Goal: Information Seeking & Learning: Compare options

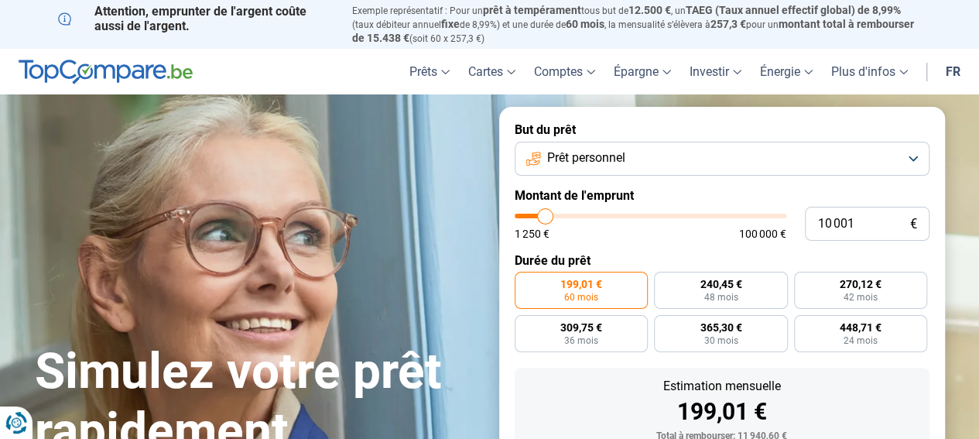
type input "10 500"
type input "10500"
type input "10 750"
type input "10750"
type input "11 000"
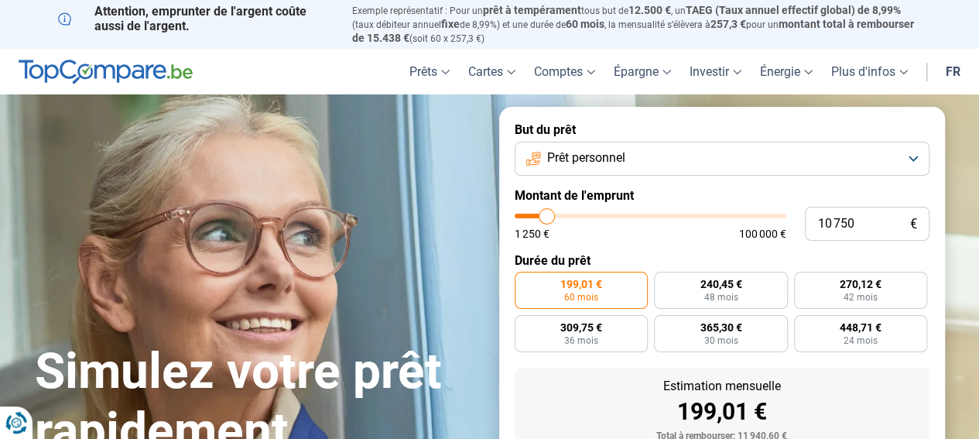
type input "11000"
type input "11 250"
type input "11250"
type input "11 500"
type input "11500"
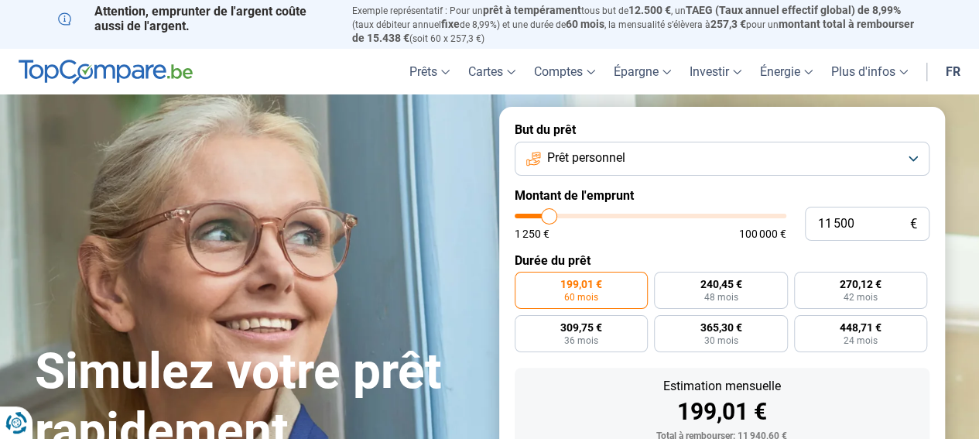
type input "11 750"
type input "11750"
type input "12 000"
type input "12000"
type input "12 250"
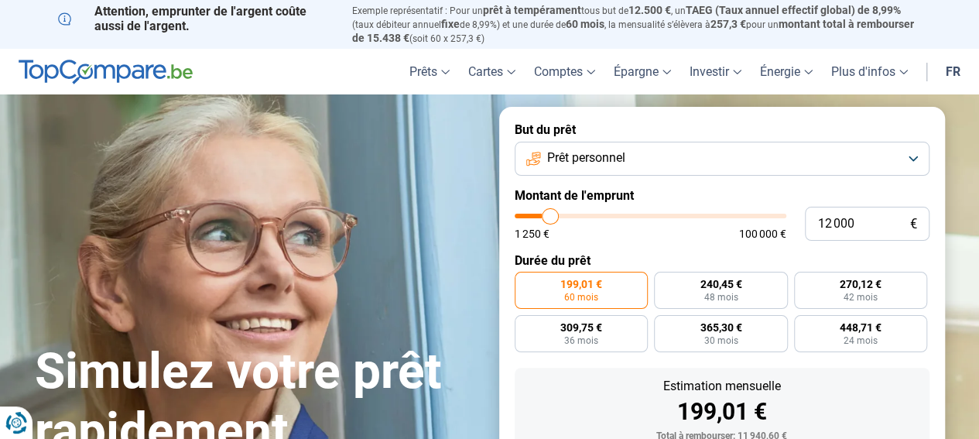
type input "12250"
type input "12 500"
type input "12500"
type input "12 750"
type input "12750"
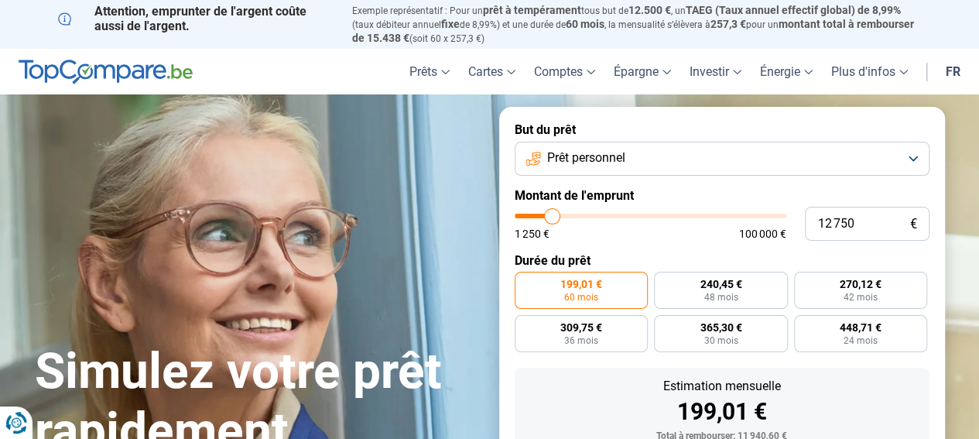
type input "13 000"
type input "13000"
type input "13 250"
type input "13250"
type input "13 500"
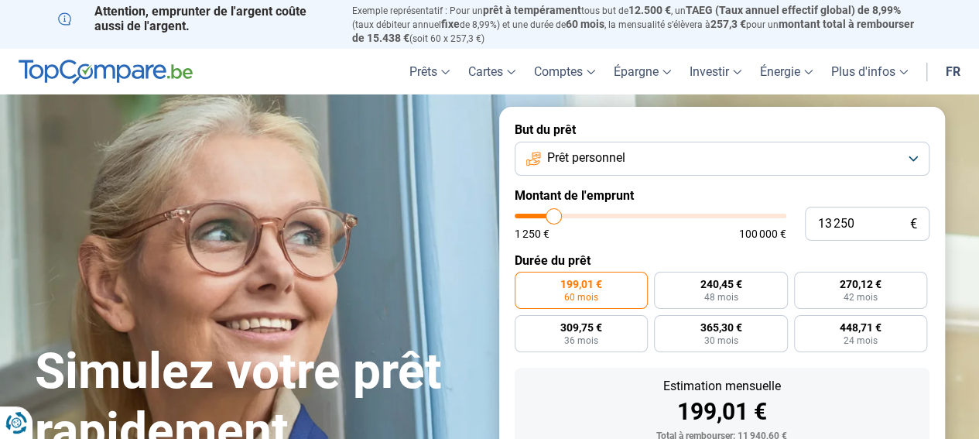
type input "13500"
type input "13 750"
type input "13750"
type input "14 250"
type input "14250"
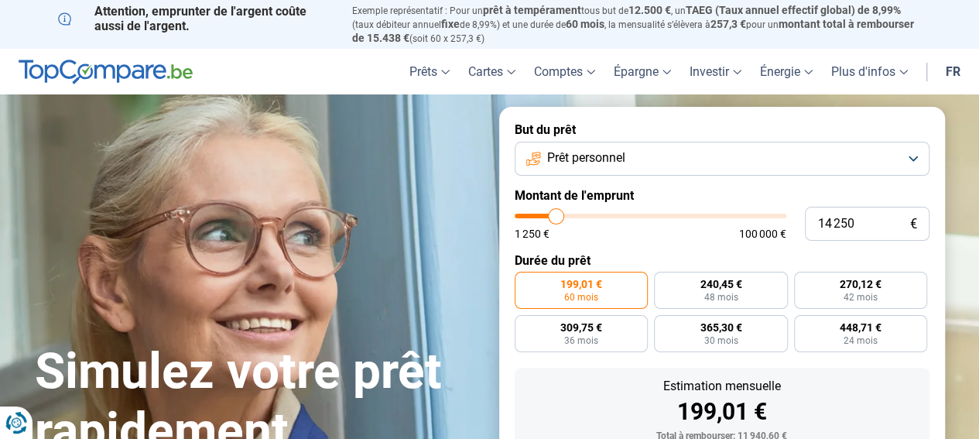
type input "14 500"
type input "14500"
type input "14 750"
type input "14750"
type input "15 000"
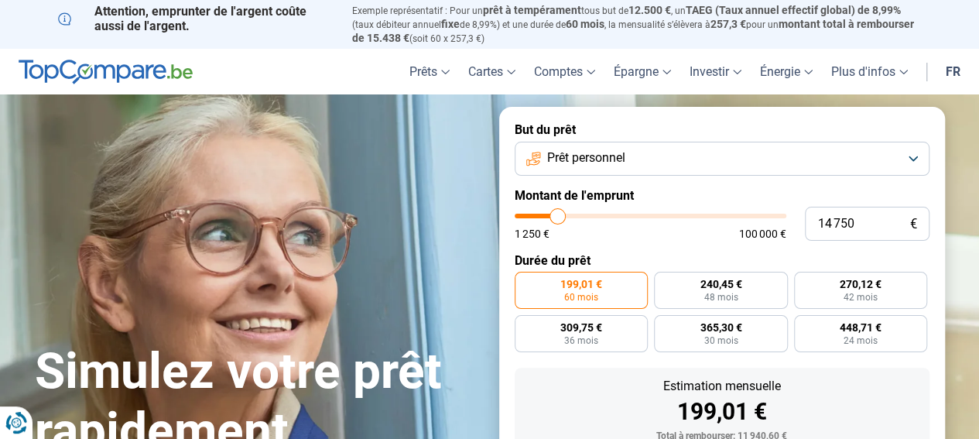
type input "15000"
type input "15 250"
type input "15250"
type input "15 750"
type input "15750"
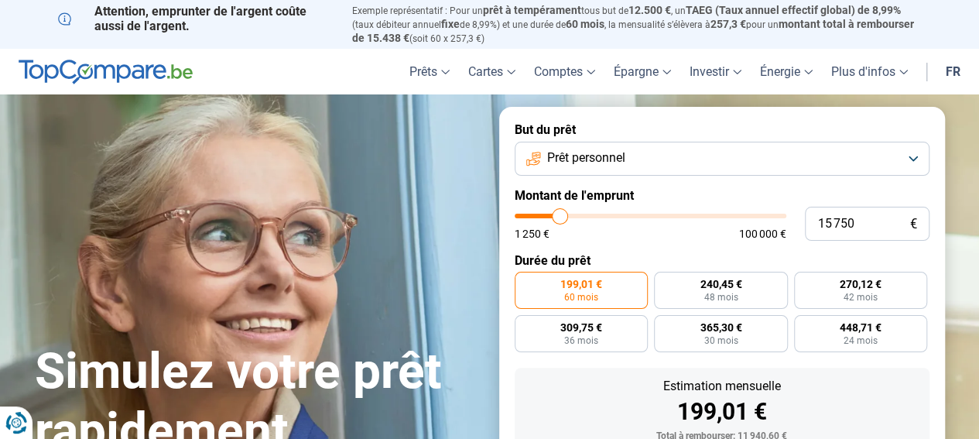
type input "16 000"
type input "16000"
type input "16 250"
type input "16250"
type input "16 500"
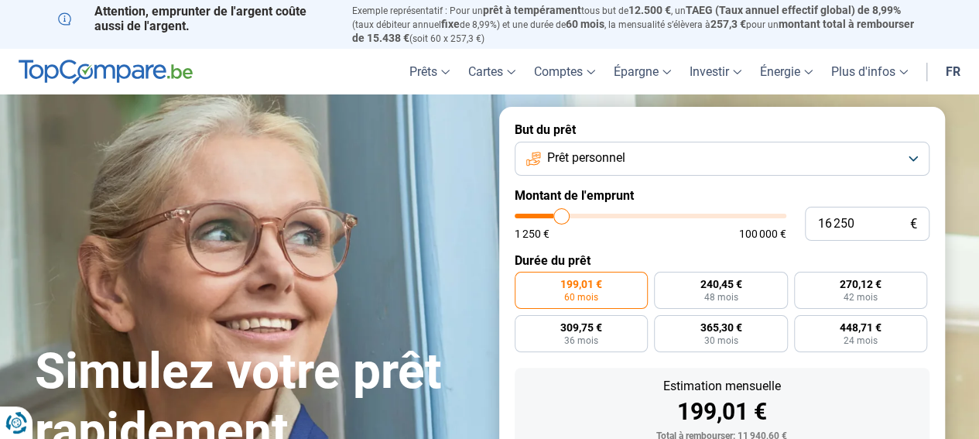
type input "16500"
type input "16 250"
type input "16250"
type input "15 500"
type input "15500"
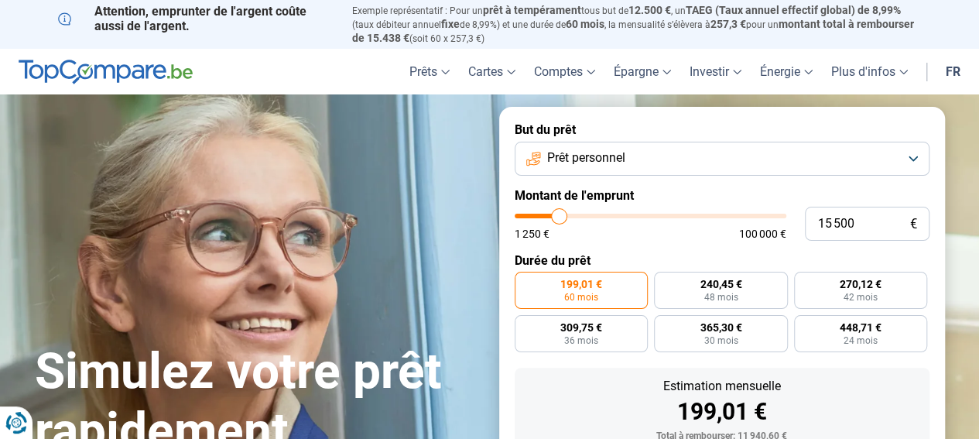
type input "15 250"
type input "15250"
type input "15 000"
type input "15000"
type input "14 750"
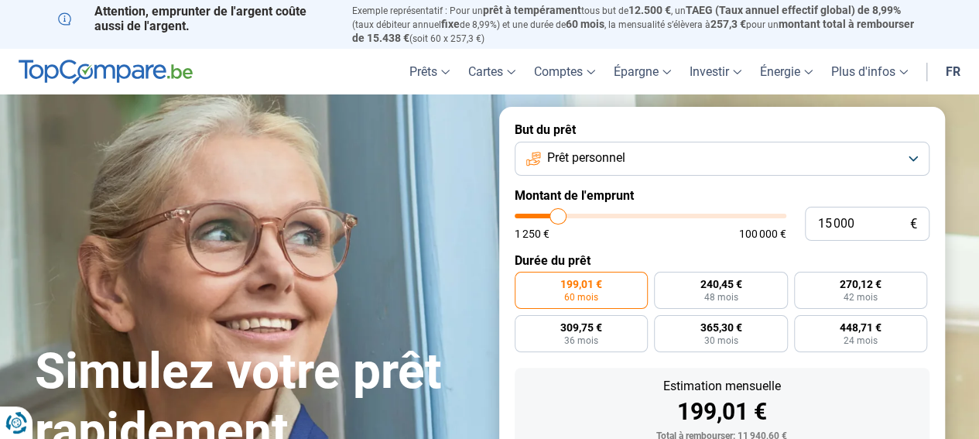
type input "14750"
type input "14 500"
type input "14500"
type input "14 250"
type input "14250"
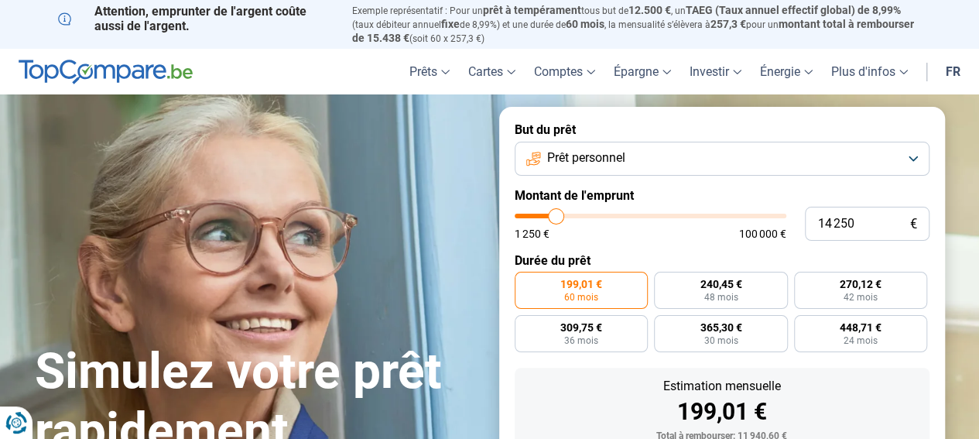
type input "13 750"
type input "13750"
type input "13 500"
type input "13500"
type input "13 250"
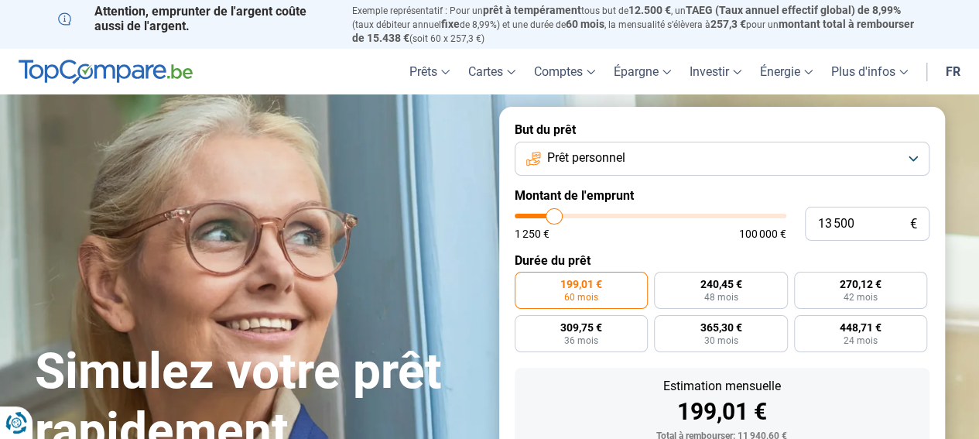
type input "13250"
type input "13 000"
type input "13000"
type input "12 750"
type input "12750"
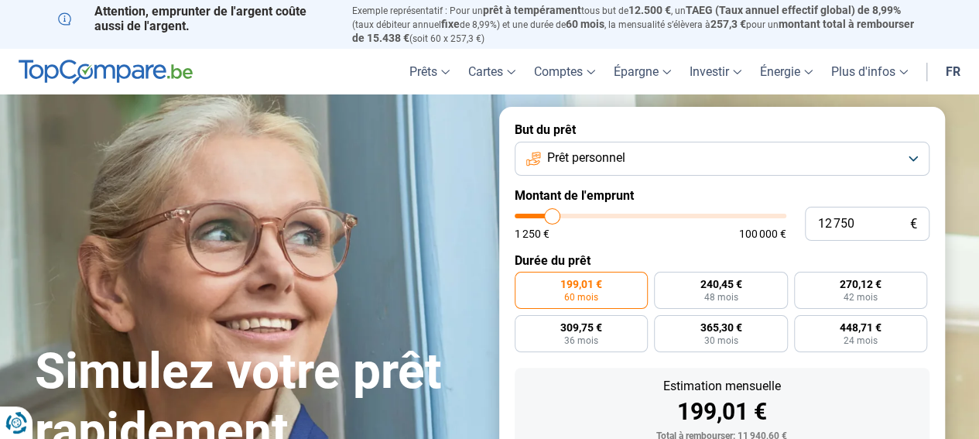
type input "12 500"
type input "12500"
type input "12 250"
type input "12250"
type input "12 000"
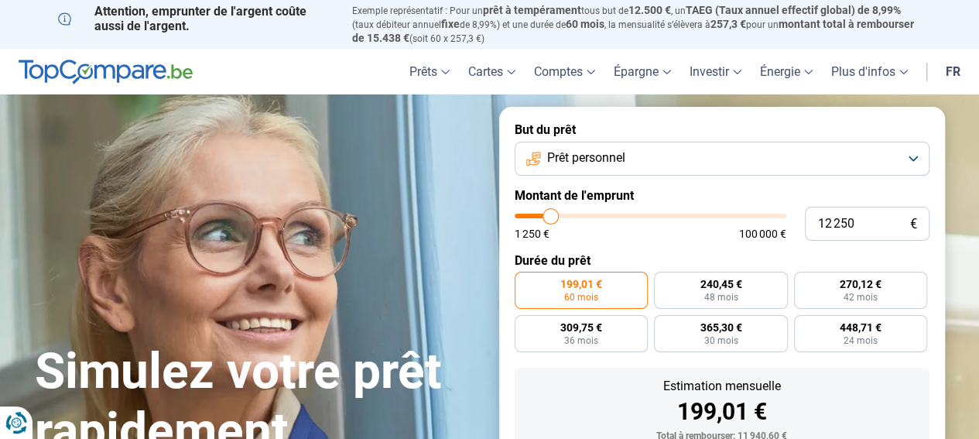
type input "12000"
type input "11 750"
type input "11750"
type input "11 500"
type input "11500"
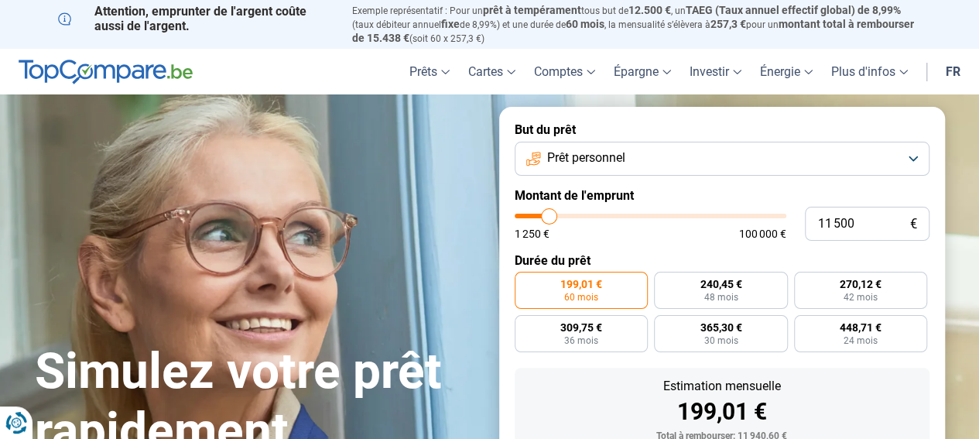
type input "11 250"
type input "11250"
type input "11 000"
type input "11000"
type input "10 500"
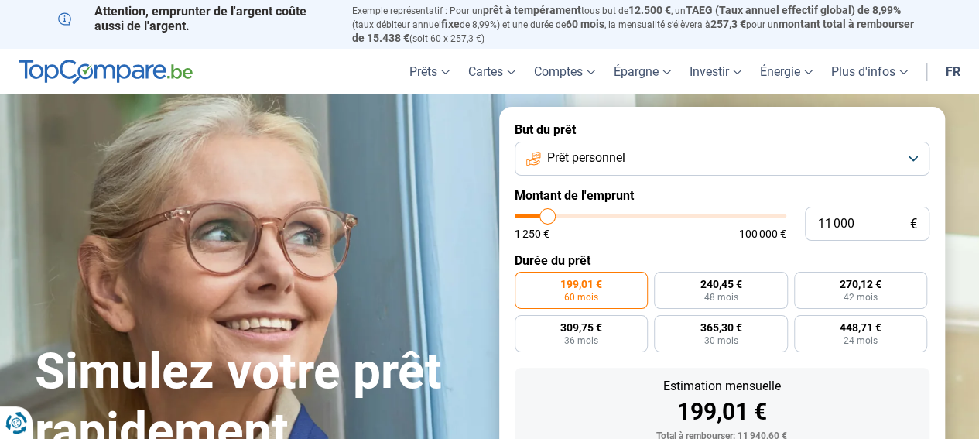
type input "10500"
type input "10 250"
type input "10250"
click at [546, 214] on input "range" at bounding box center [651, 216] width 272 height 5
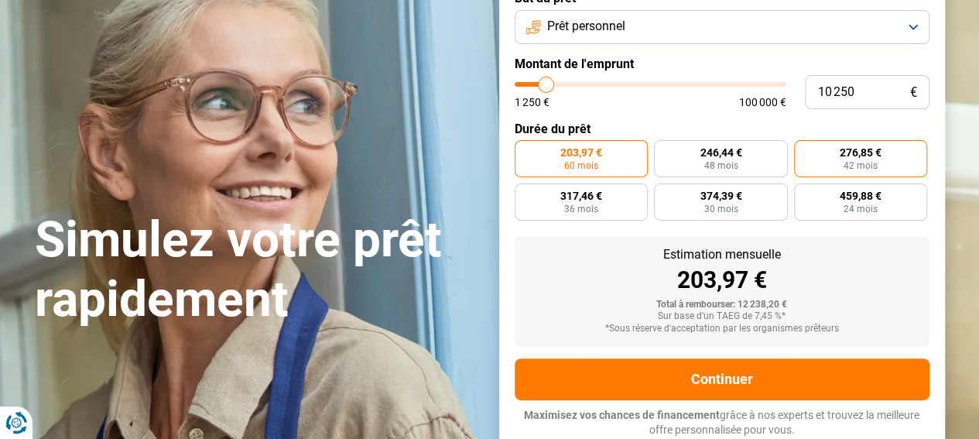
scroll to position [132, 0]
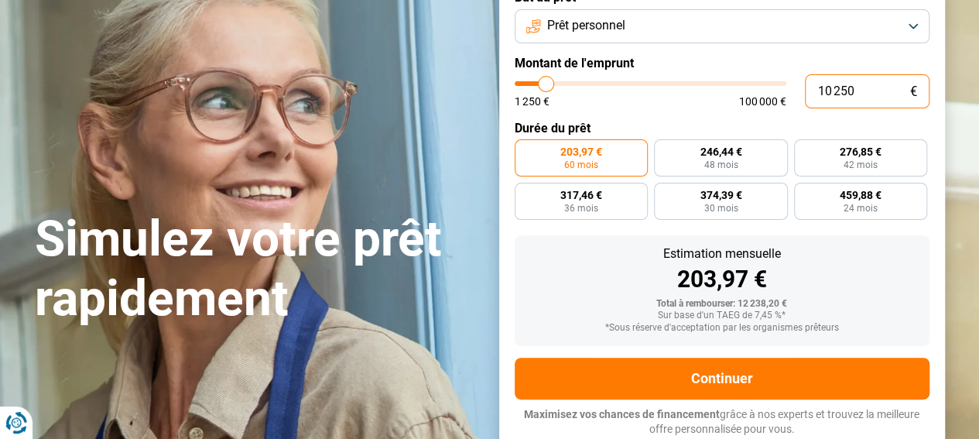
click at [854, 92] on input "10 250" at bounding box center [867, 91] width 125 height 34
type input "1 025"
type input "1250"
type input "102"
type input "1250"
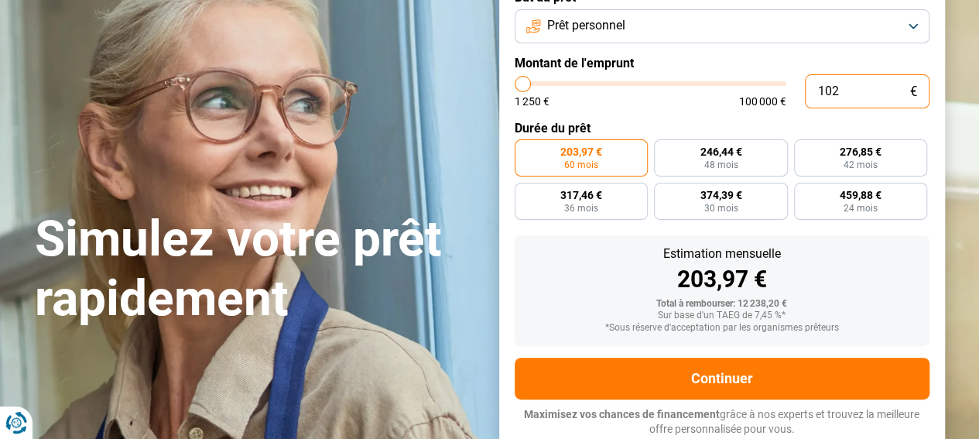
type input "10"
type input "1250"
type input "1 250"
type input "1250"
radio input "true"
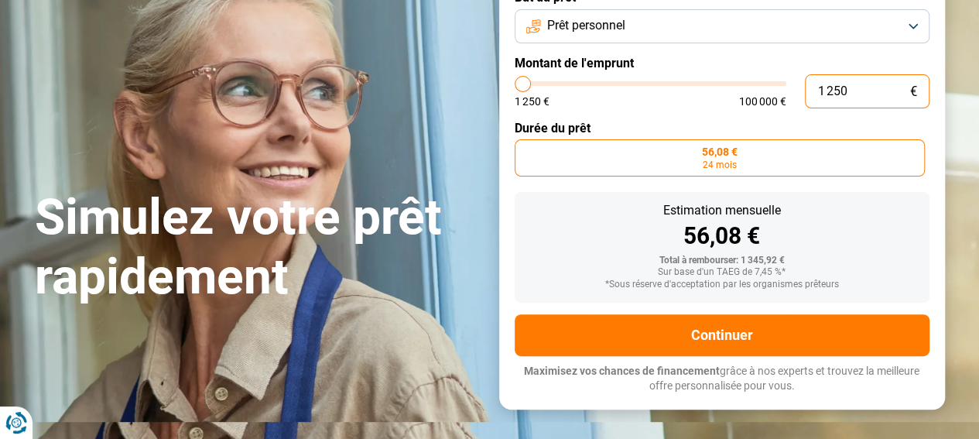
scroll to position [89, 0]
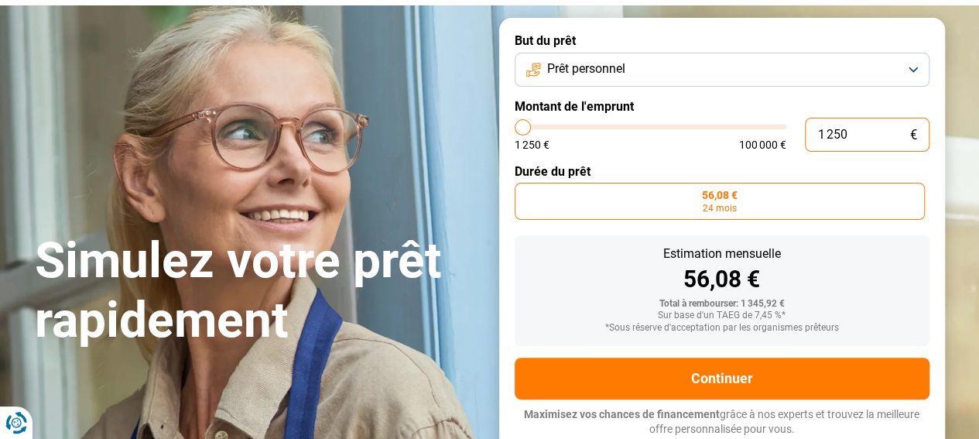
type input "125"
type input "1250"
type input "12"
type input "1250"
type input "1"
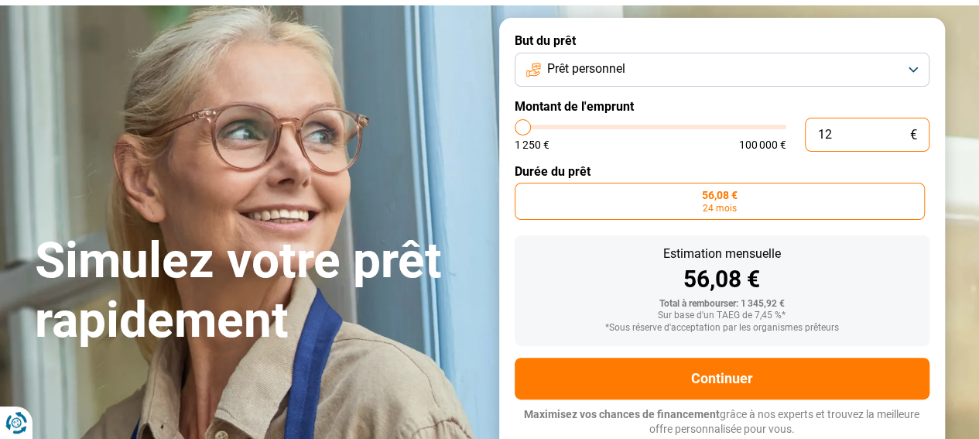
type input "1250"
type input "1 250"
type input "1250"
type input "125"
type input "1250"
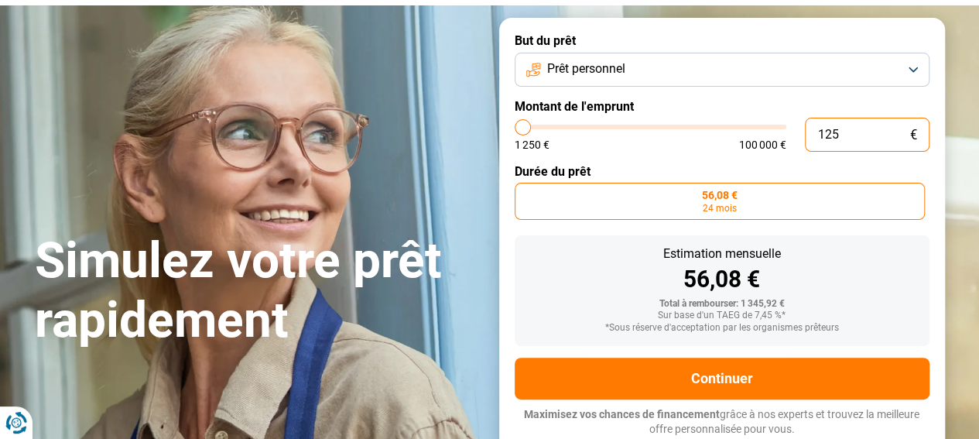
type input "12"
type input "1250"
type input "1"
type input "1250"
type input "1 250"
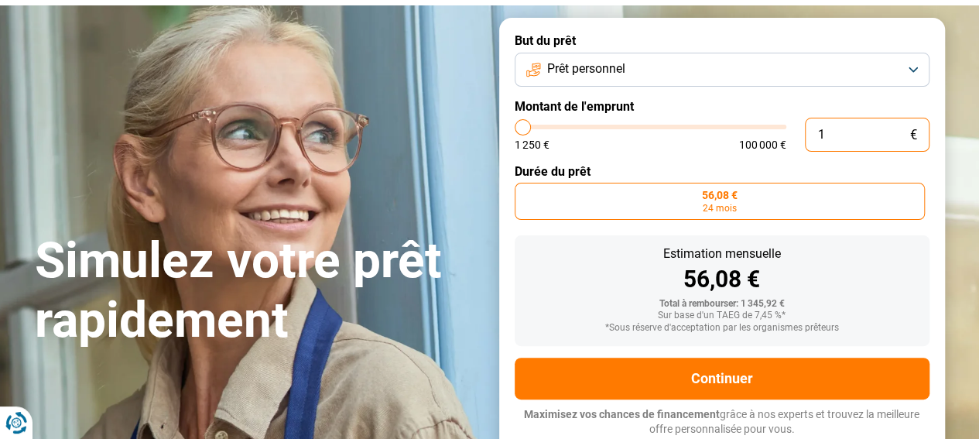
type input "1250"
type input "12 500"
type input "12500"
type input "125 000"
type input "100000"
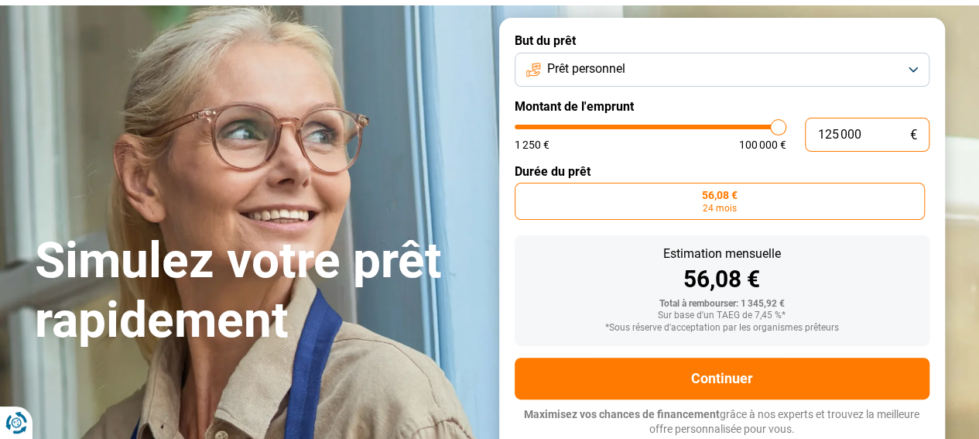
type input "12 500"
type input "12500"
type input "1 250"
type input "1250"
type input "125"
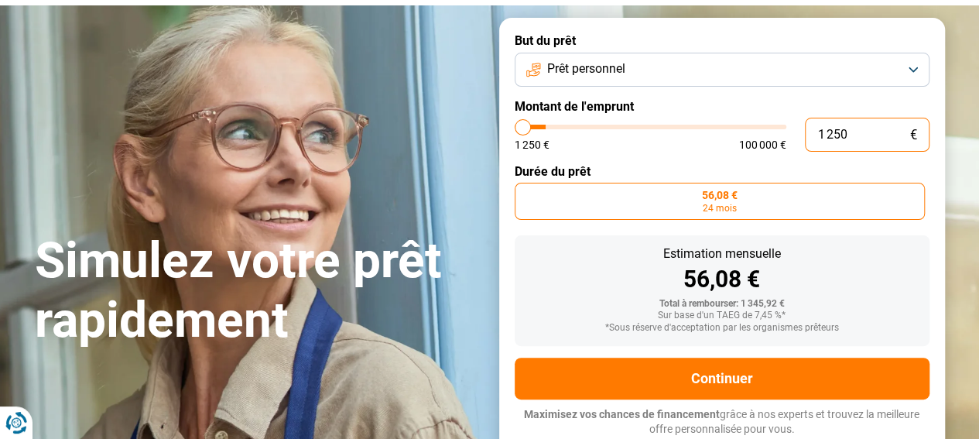
type input "1250"
type input "12"
type input "1250"
type input "1"
type input "1250"
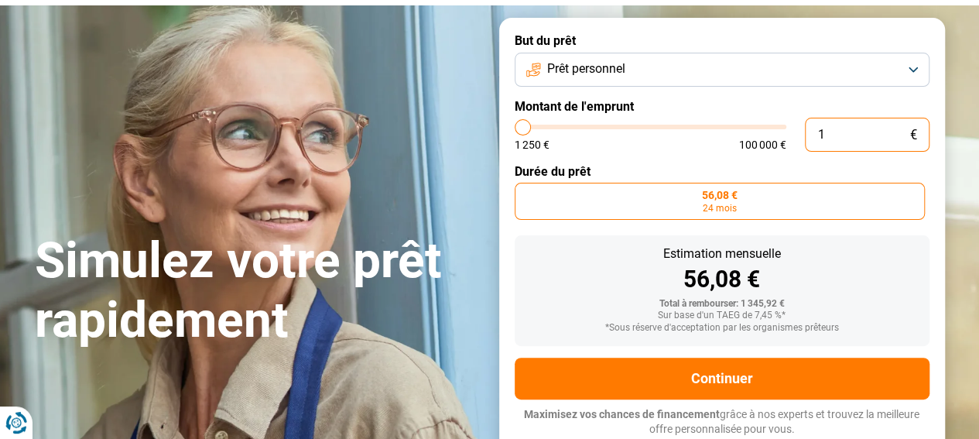
type input "10"
type input "1250"
type input "100"
type input "1250"
type input "1 000"
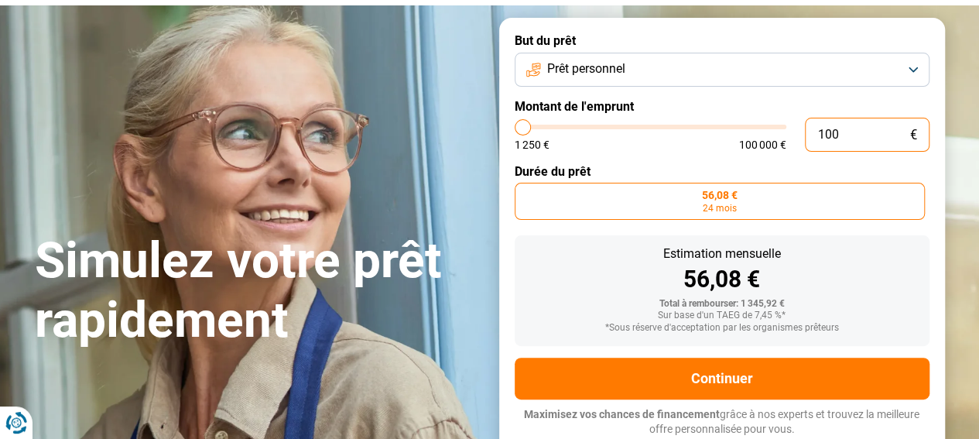
type input "1250"
type input "1 250"
type input "1250"
type input "12 500"
type input "12500"
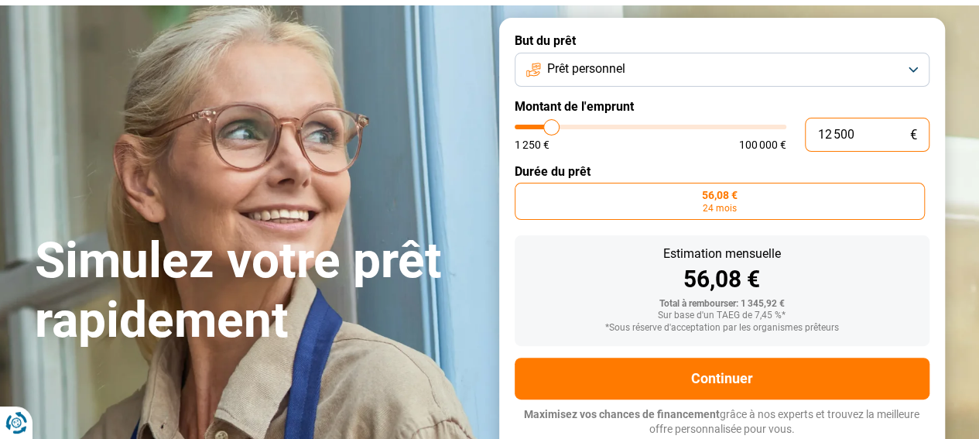
type input "1 250"
type input "1250"
type input "125"
type input "1250"
type input "12"
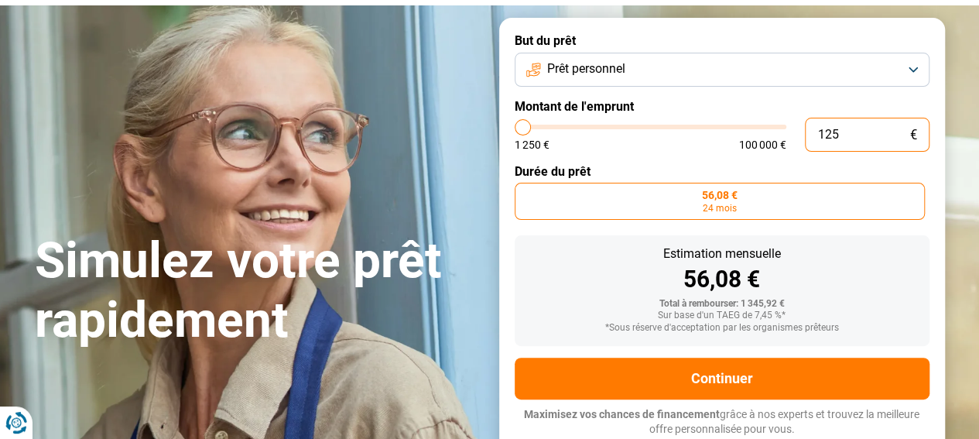
type input "1250"
type input "1"
type input "1250"
type input "10"
type input "1250"
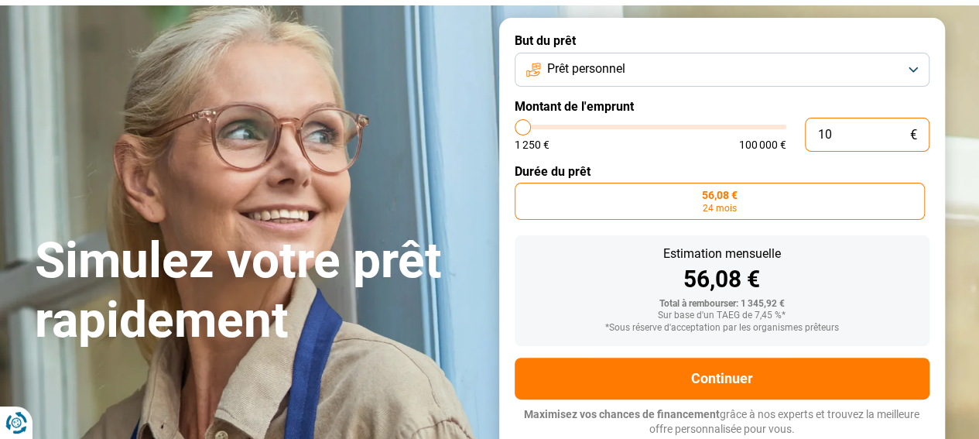
type input "100"
type input "1250"
type input "1 000"
type input "1250"
type input "10 000"
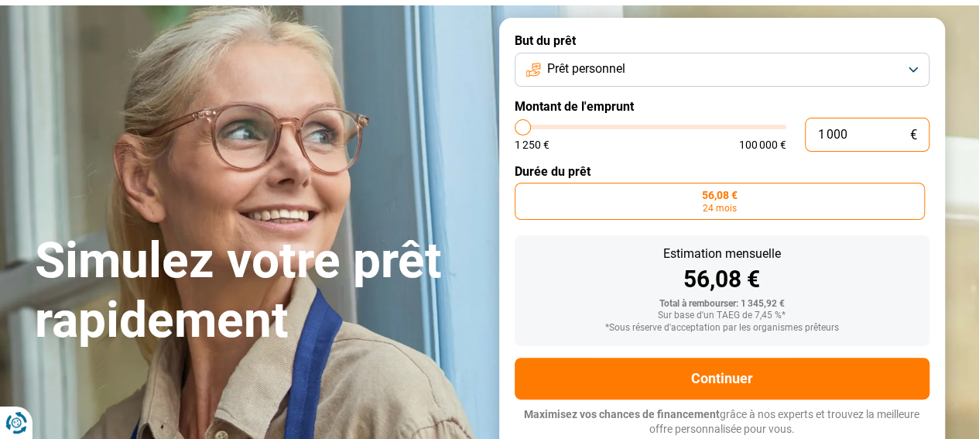
type input "10000"
radio input "false"
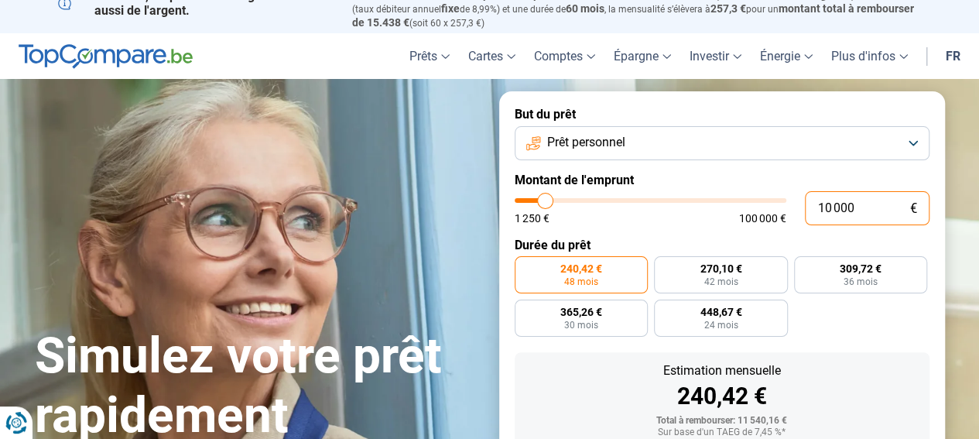
scroll to position [0, 0]
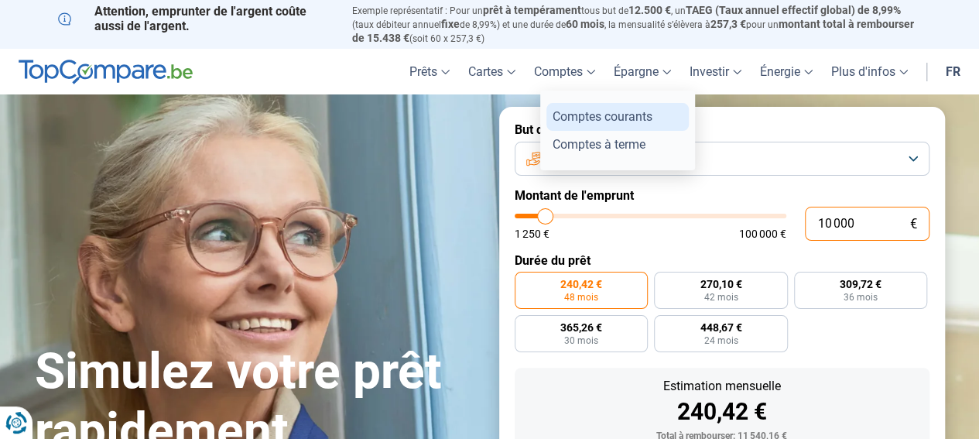
type input "10 000"
click at [578, 115] on link "Comptes courants" at bounding box center [617, 116] width 142 height 27
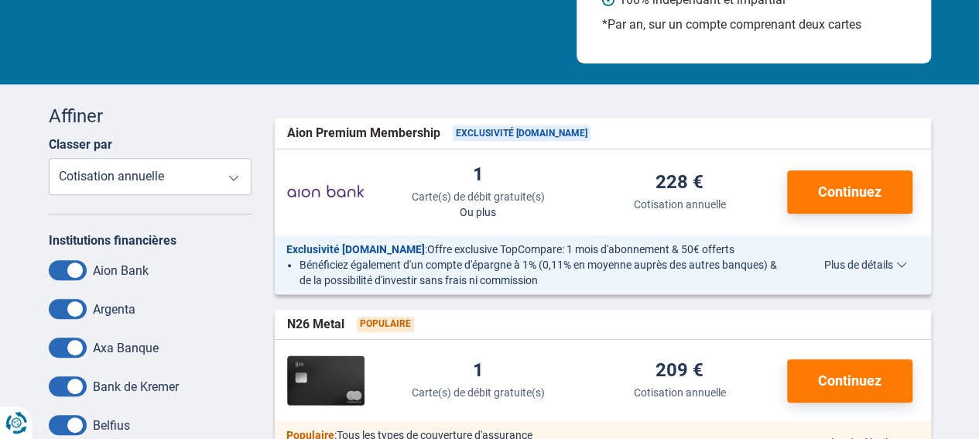
scroll to position [310, 0]
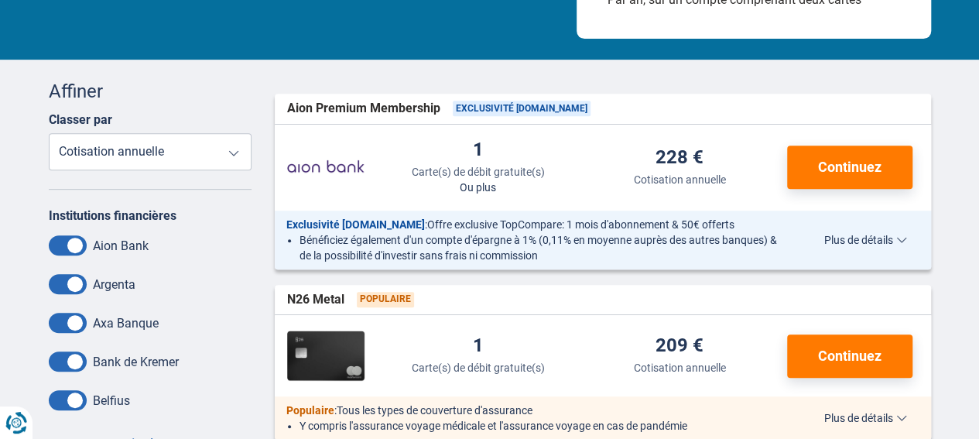
click at [235, 155] on select "Carte(s) de débit gratuite(s) Cotisation annuelle" at bounding box center [151, 151] width 204 height 37
click at [236, 154] on select "Carte(s) de débit gratuite(s) Cotisation annuelle" at bounding box center [151, 151] width 204 height 37
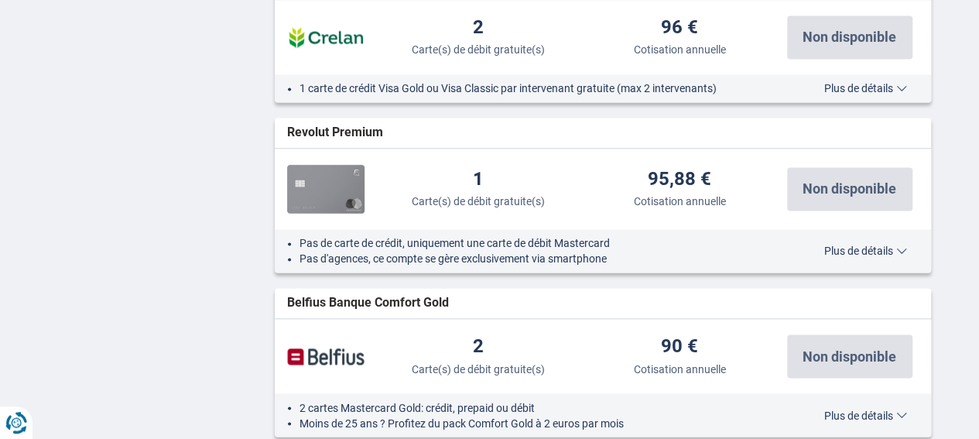
scroll to position [1238, 0]
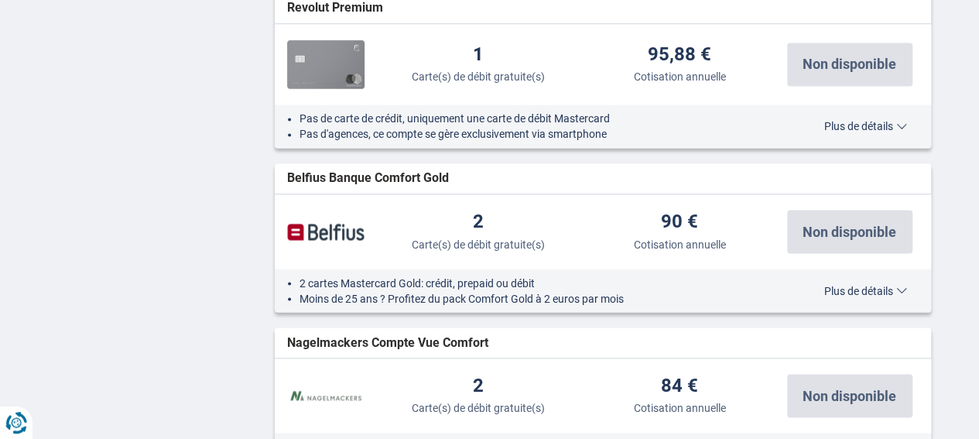
click at [901, 288] on span "Plus de détails" at bounding box center [865, 290] width 83 height 11
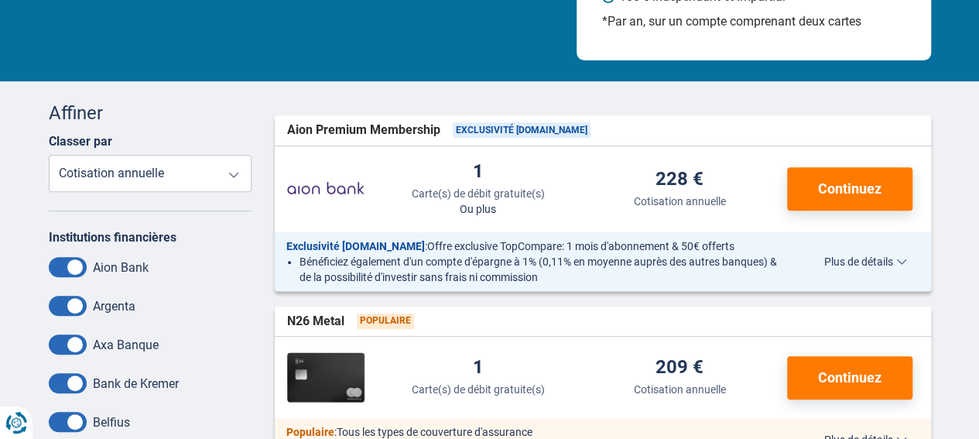
scroll to position [232, 0]
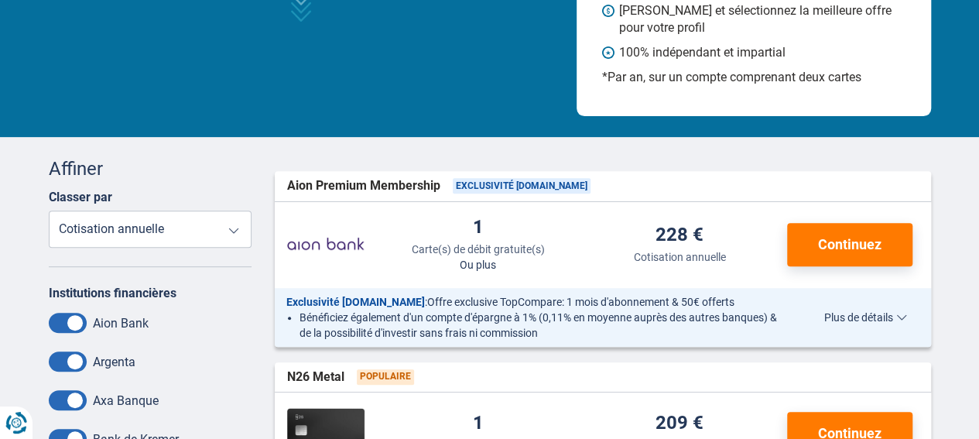
click at [902, 318] on span "Plus de détails" at bounding box center [865, 317] width 83 height 11
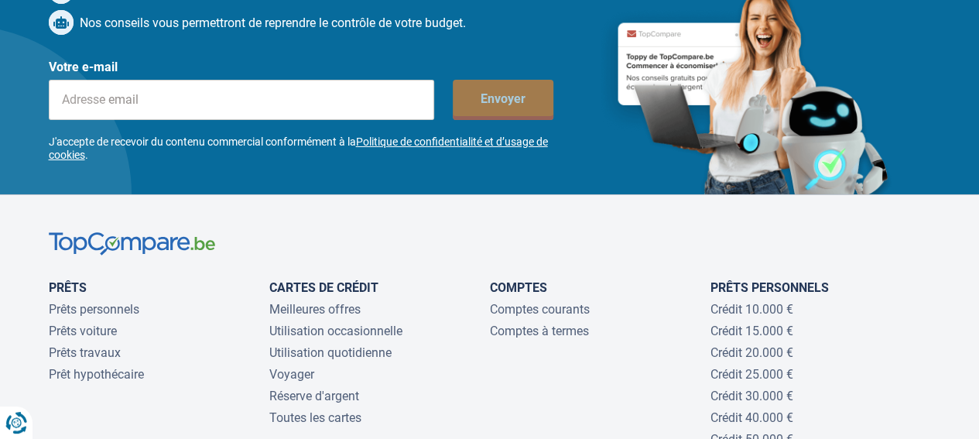
scroll to position [5649, 0]
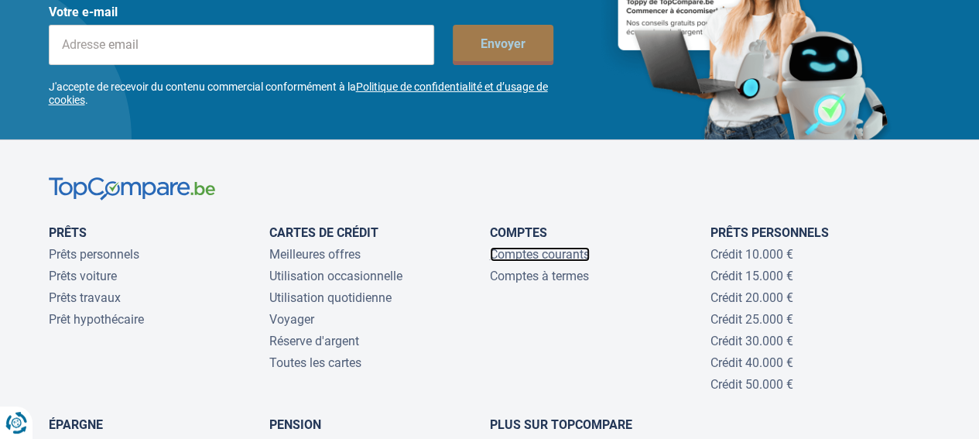
click at [544, 247] on link "Comptes courants" at bounding box center [540, 254] width 100 height 15
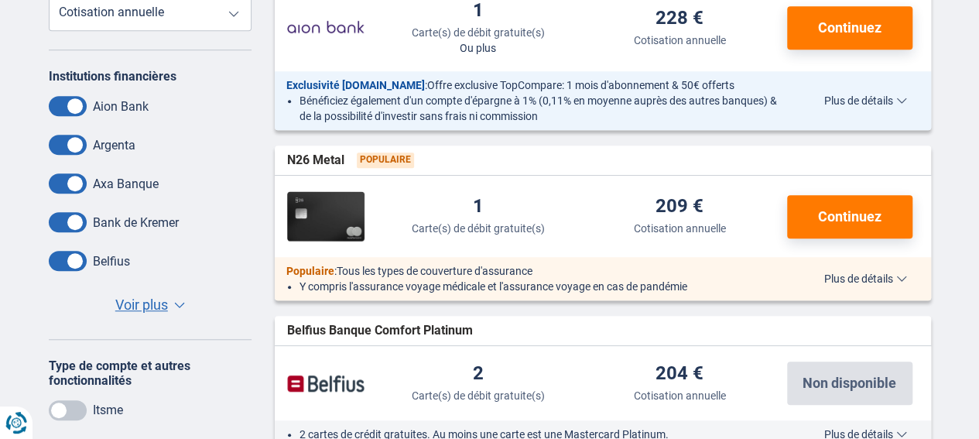
scroll to position [464, 0]
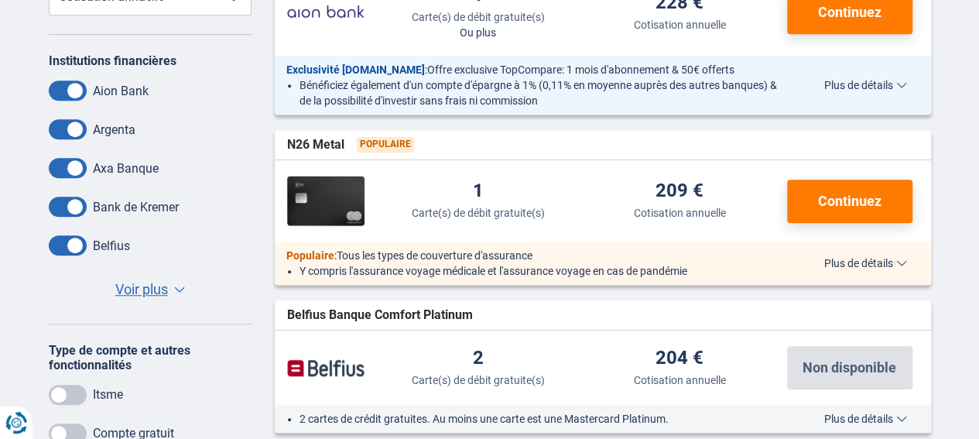
click at [152, 293] on span "Voir plus" at bounding box center [141, 289] width 53 height 20
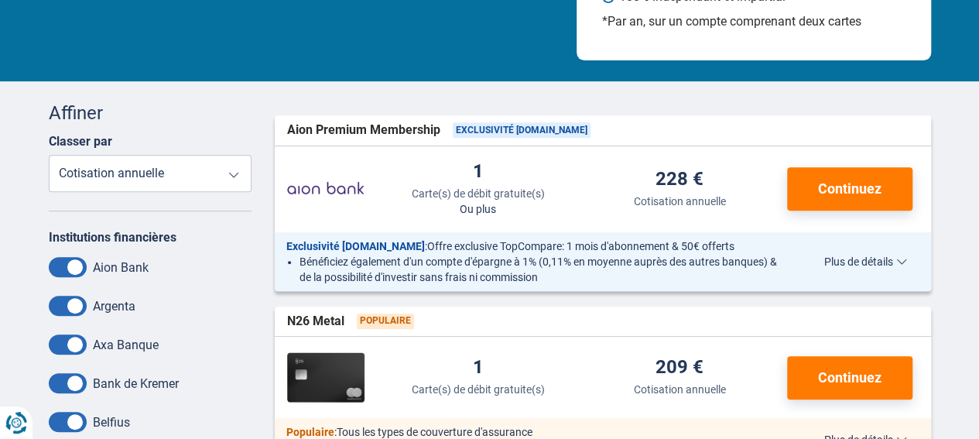
scroll to position [310, 0]
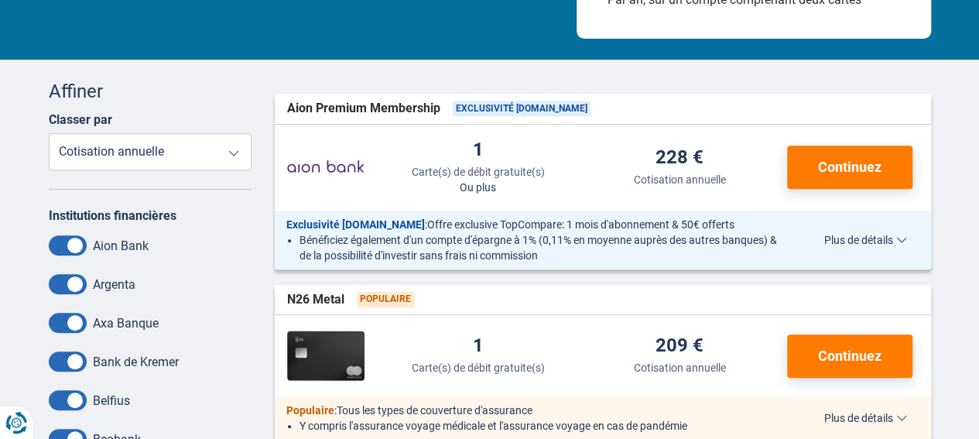
click at [876, 243] on span "Plus de détails" at bounding box center [865, 239] width 83 height 11
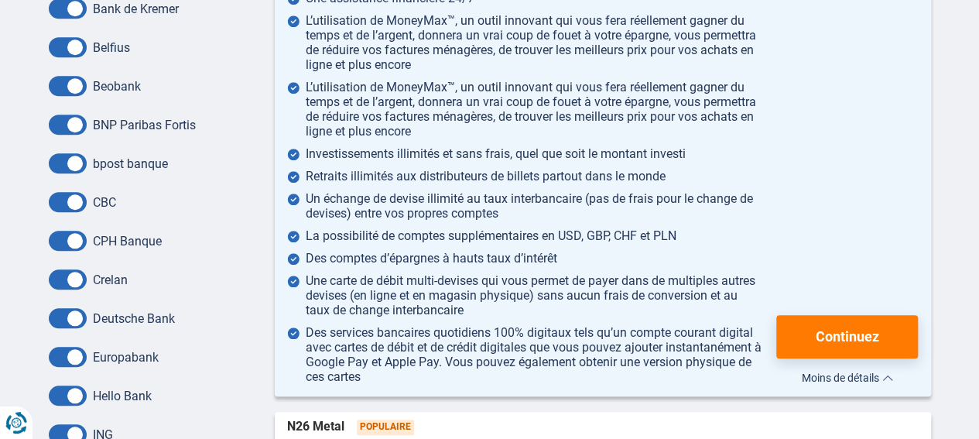
scroll to position [697, 0]
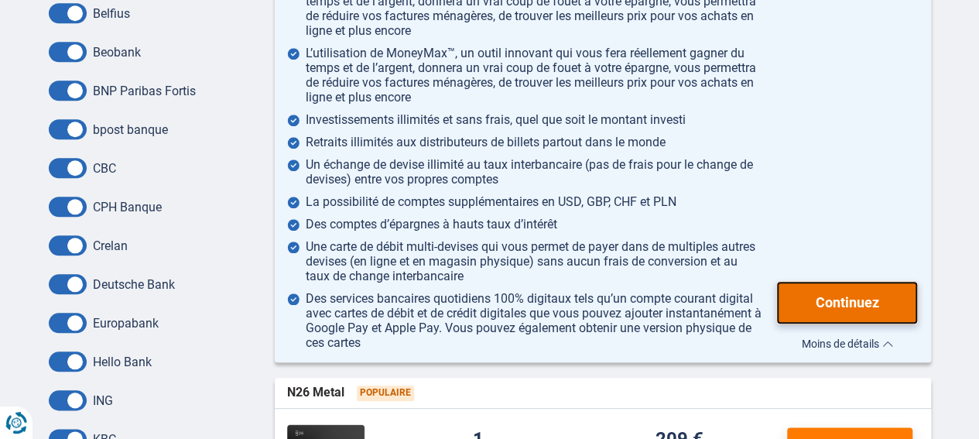
click at [826, 307] on span "Continuez" at bounding box center [847, 303] width 63 height 14
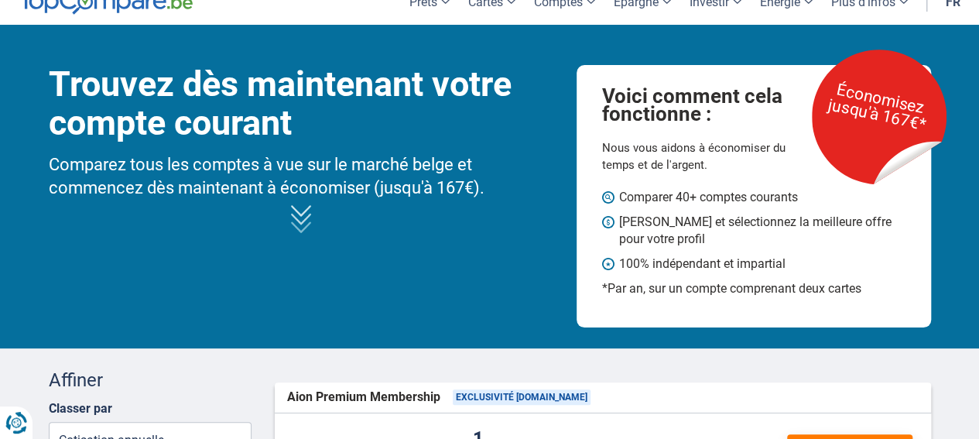
scroll to position [0, 0]
